Goal: Information Seeking & Learning: Learn about a topic

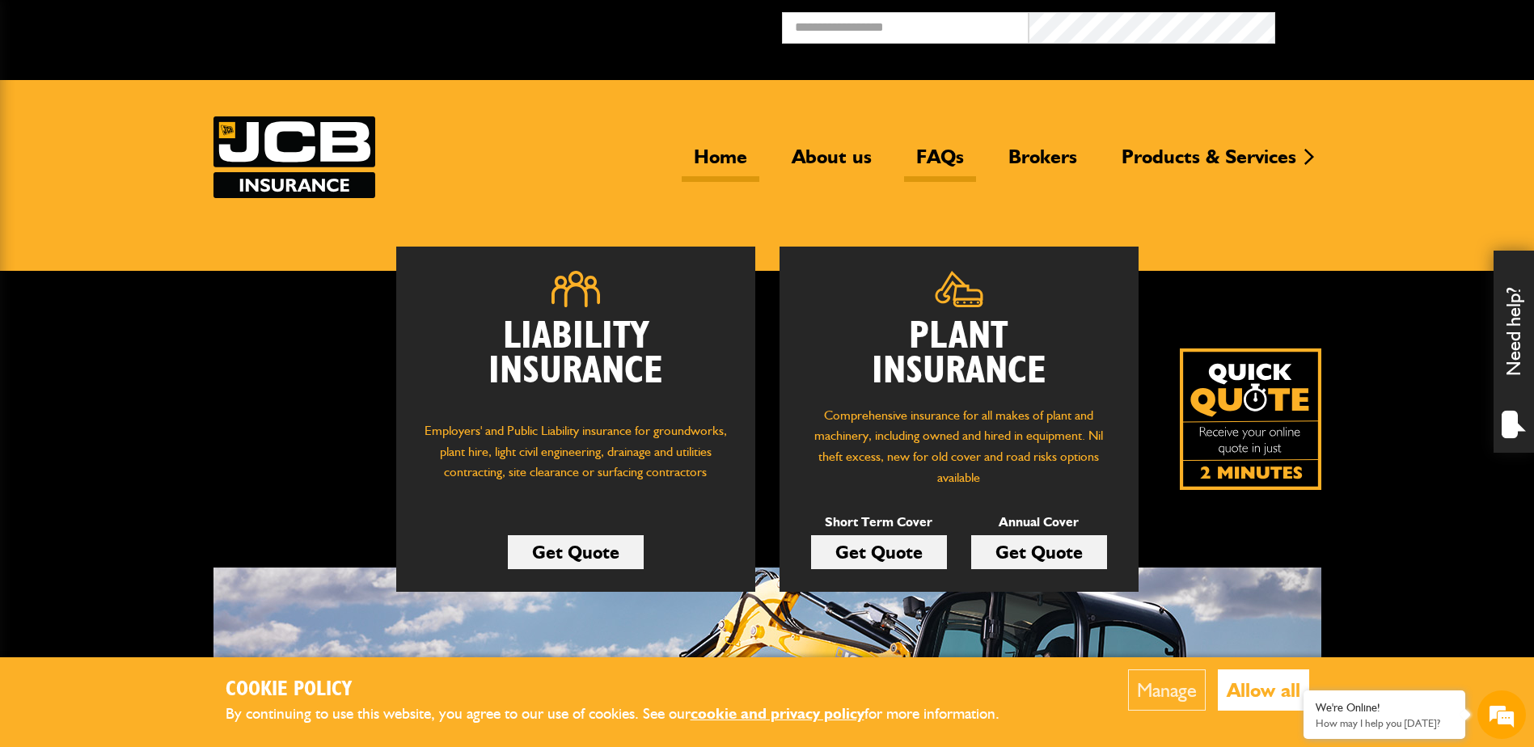
click at [940, 150] on link "FAQs" at bounding box center [940, 163] width 72 height 37
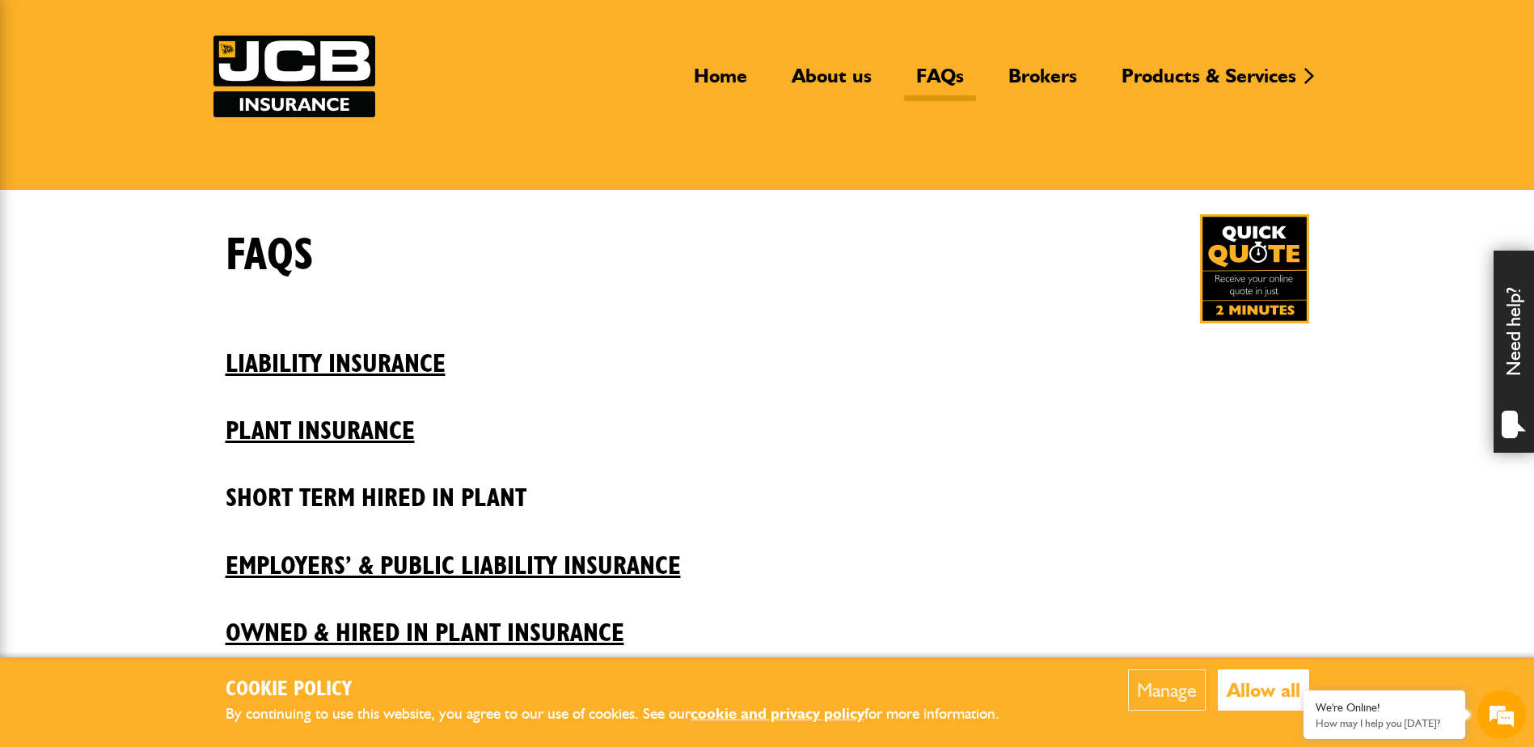
scroll to position [162, 0]
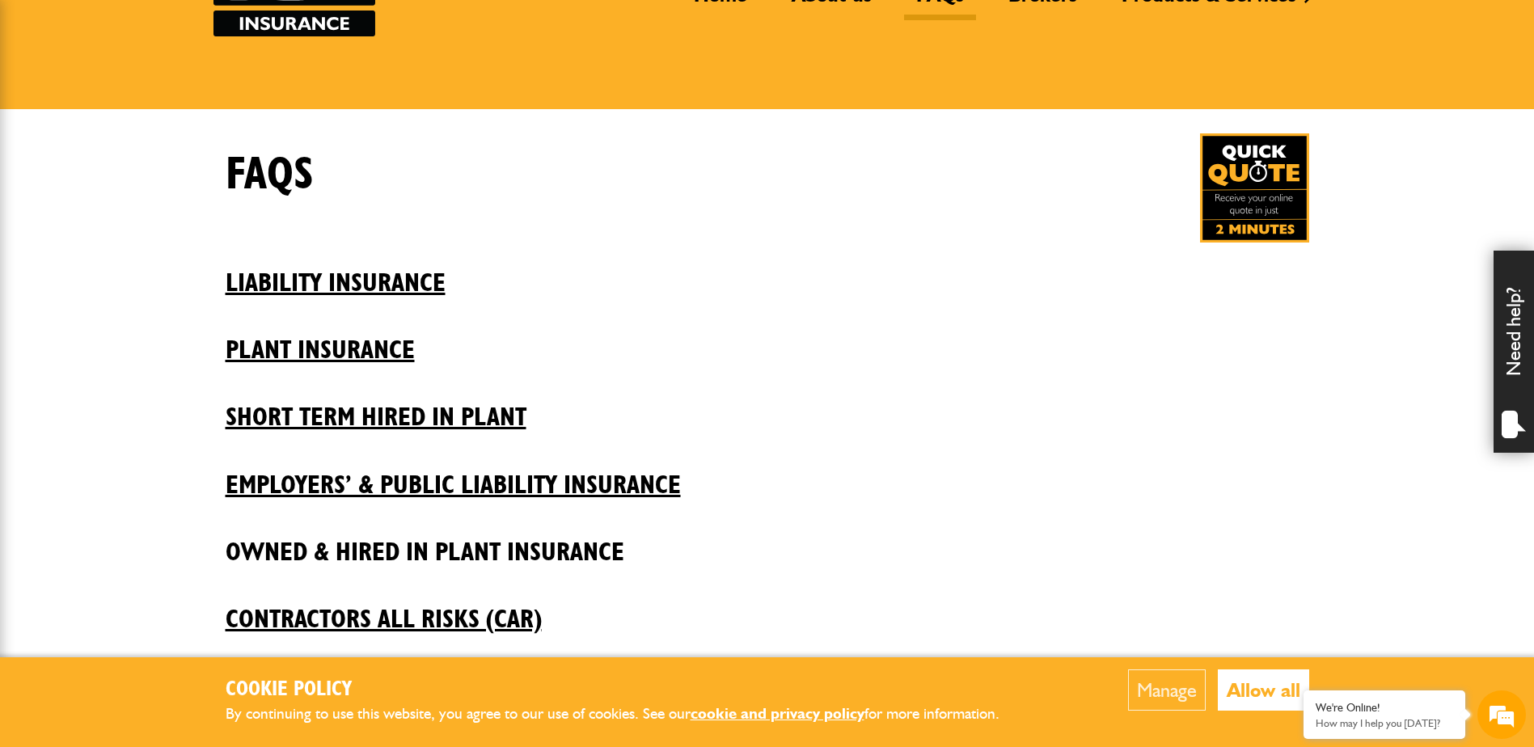
click at [554, 538] on h2 "Owned & Hired In Plant Insurance" at bounding box center [768, 540] width 1084 height 55
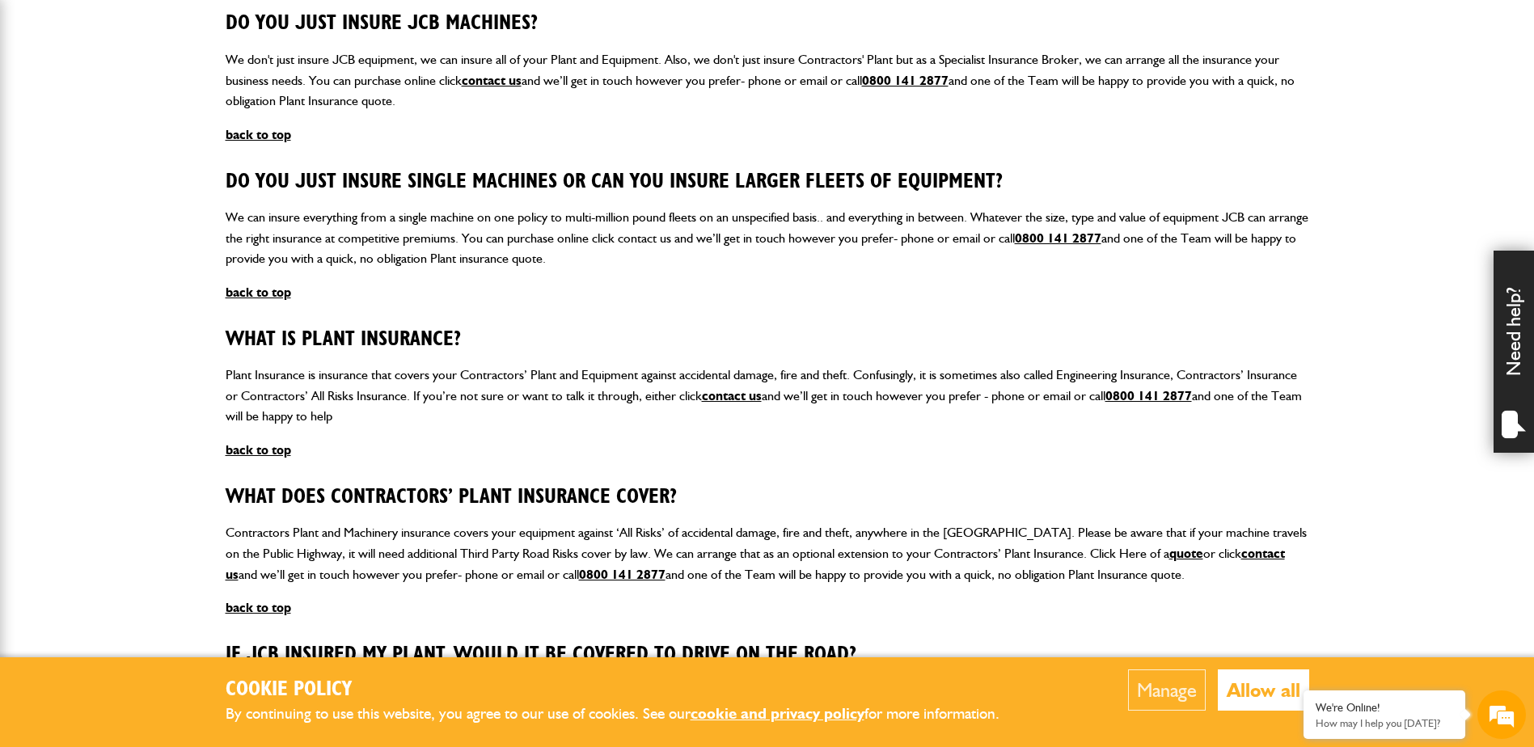
scroll to position [728, 0]
